Goal: Task Accomplishment & Management: Manage account settings

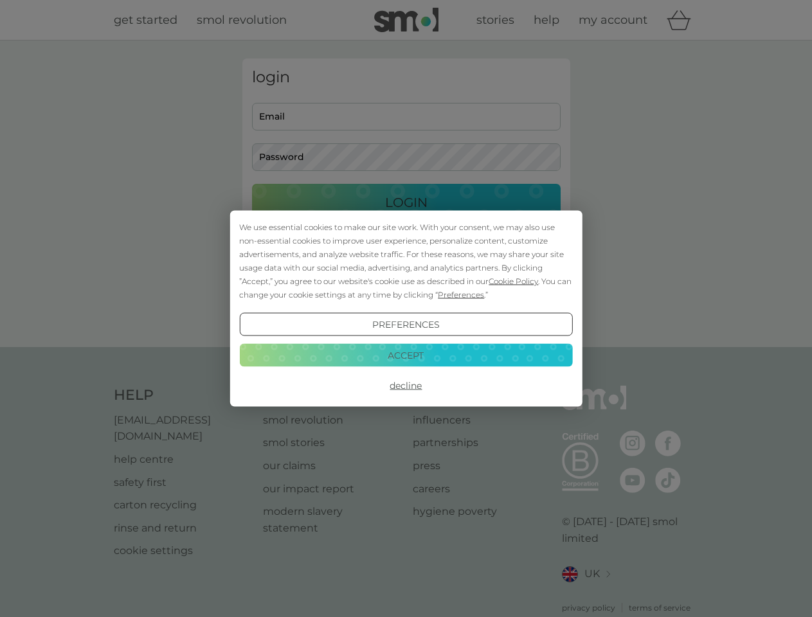
click at [514, 281] on span "Cookie Policy" at bounding box center [513, 281] width 49 height 10
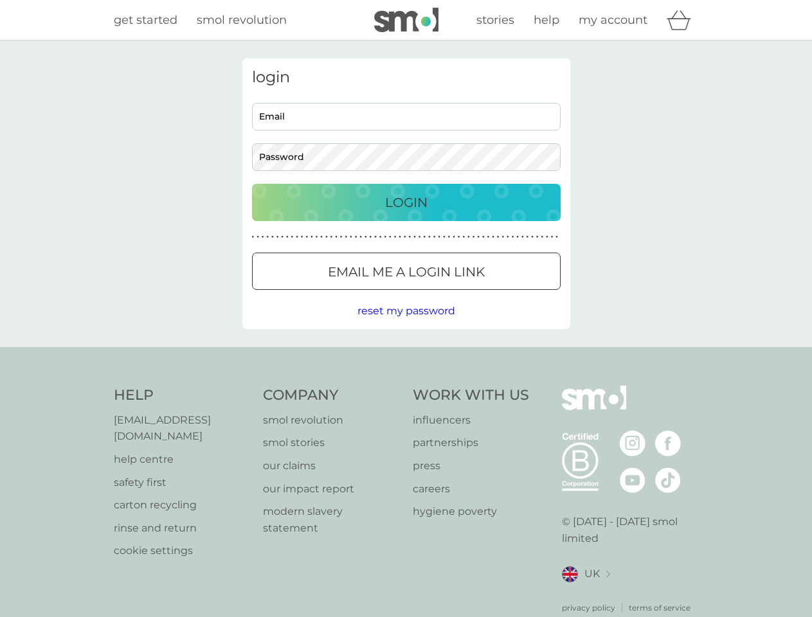
click at [460, 294] on div "login Email Password Login ● ● ● ● ● ● ● ● ● ● ● ● ● ● ● ● ● ● ● ● ● ● ● ● ● ● …" at bounding box center [406, 193] width 328 height 271
click at [406, 325] on div "login Email Password Login ● ● ● ● ● ● ● ● ● ● ● ● ● ● ● ● ● ● ● ● ● ● ● ● ● ● …" at bounding box center [406, 193] width 328 height 271
click at [406, 386] on div "Help [EMAIL_ADDRESS][DOMAIN_NAME] help centre safety first carton recycling rin…" at bounding box center [406, 500] width 585 height 228
click at [406, 355] on div "Help [EMAIL_ADDRESS][DOMAIN_NAME] help centre safety first carton recycling rin…" at bounding box center [406, 499] width 812 height 305
